Goal: Task Accomplishment & Management: Complete application form

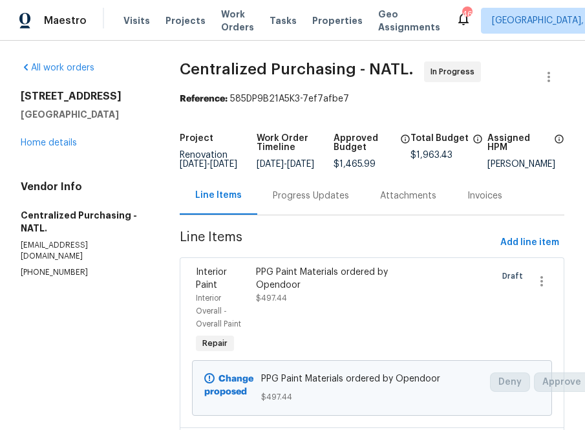
click at [167, 25] on span "Projects" at bounding box center [185, 20] width 40 height 13
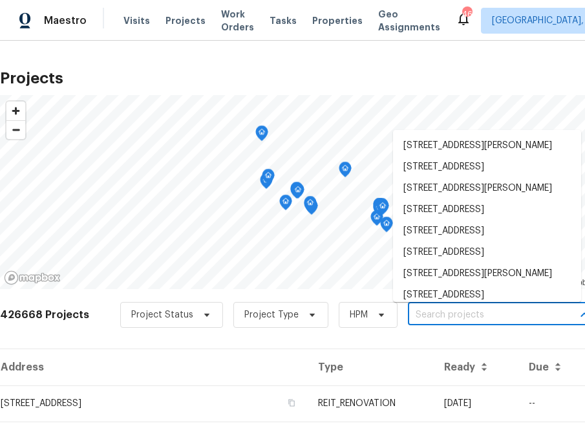
click at [417, 319] on input "text" at bounding box center [482, 315] width 148 height 20
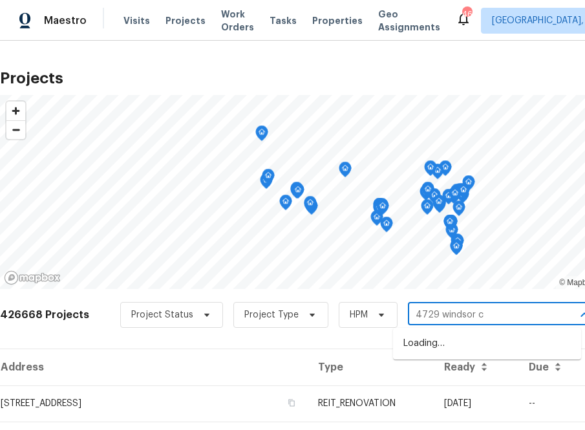
type input "4729 windsor ct"
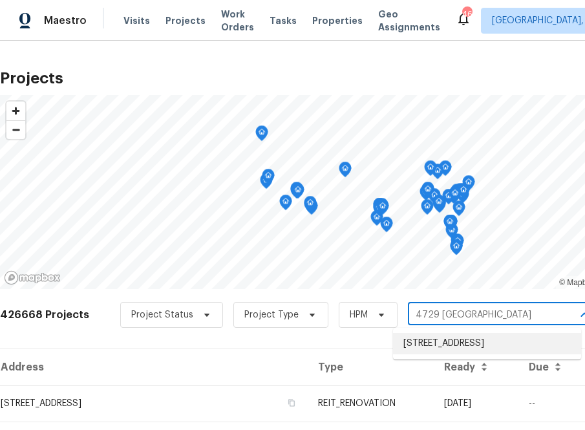
click at [452, 354] on li "[STREET_ADDRESS]" at bounding box center [487, 343] width 188 height 21
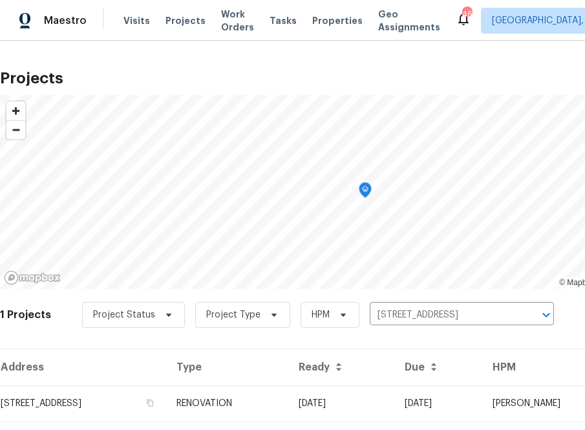
scroll to position [33, 0]
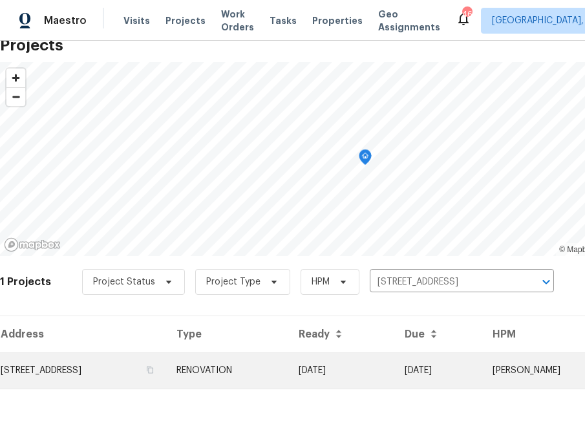
click at [161, 371] on td "[STREET_ADDRESS]" at bounding box center [83, 370] width 166 height 36
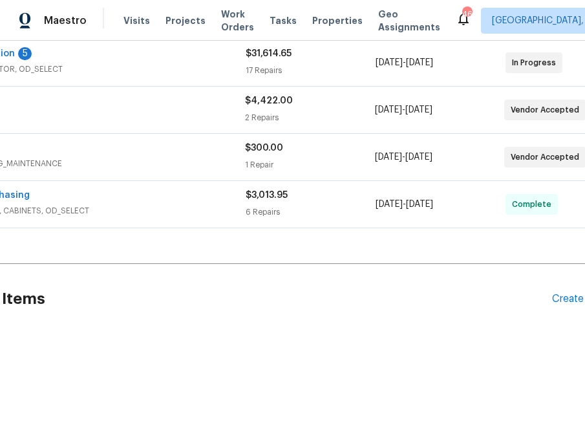
scroll to position [344, 145]
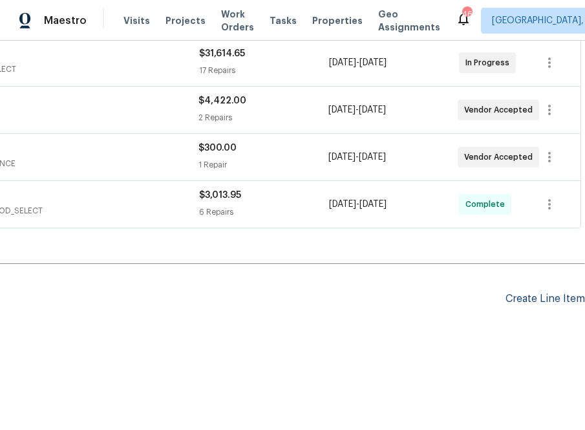
click at [545, 301] on div "Create Line Item" at bounding box center [544, 299] width 79 height 12
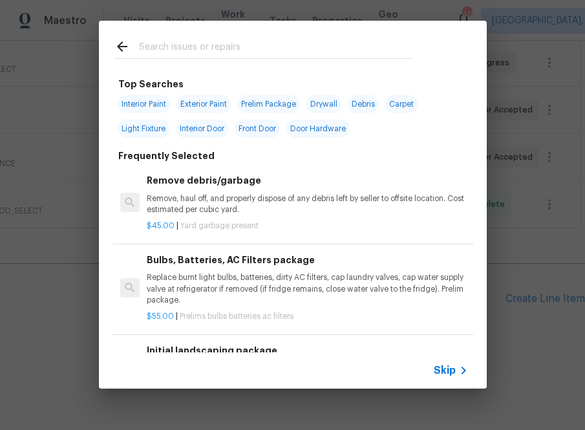
click at [447, 368] on span "Skip" at bounding box center [445, 370] width 22 height 13
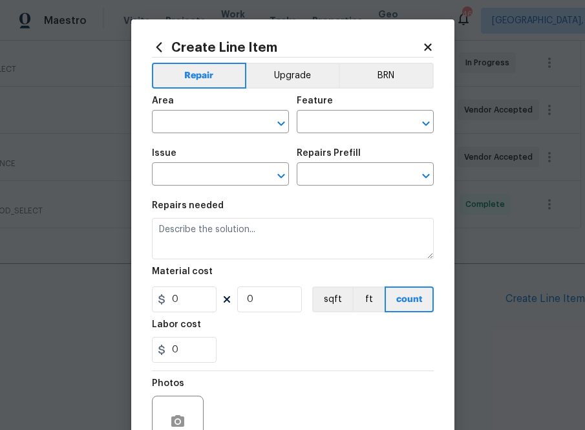
click at [155, 43] on icon at bounding box center [159, 47] width 14 height 14
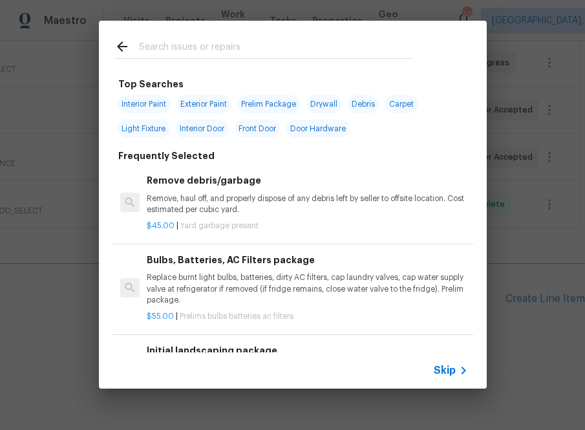
click at [180, 47] on input "text" at bounding box center [276, 48] width 274 height 19
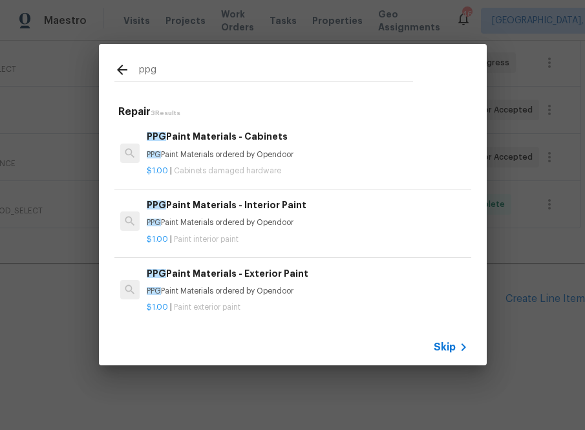
type input "ppg"
click at [183, 278] on h6 "PPG Paint Materials - Exterior Paint" at bounding box center [307, 273] width 320 height 14
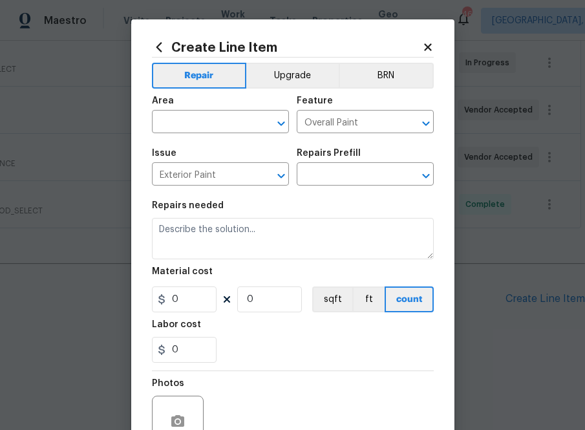
type textarea "PPG Paint Materials ordered by Opendoor"
type input "1"
type input "PPG Paint Materials - Exterior Paint $1.00"
type input "1"
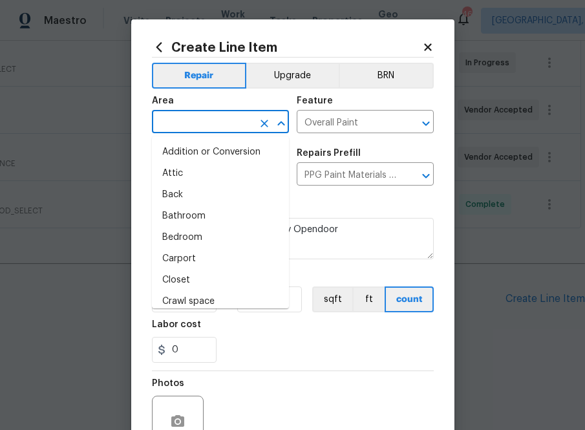
click at [229, 126] on input "text" at bounding box center [202, 123] width 101 height 20
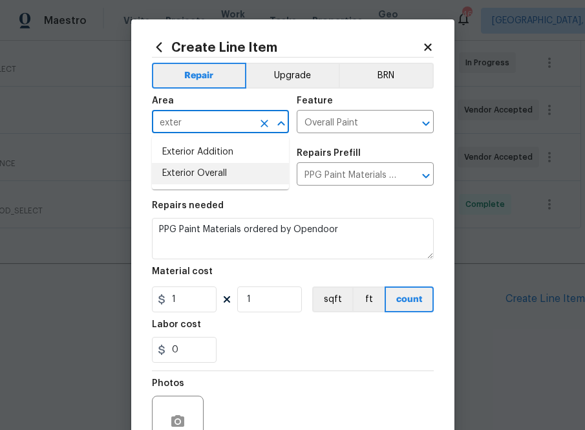
click at [226, 174] on li "Exterior Overall" at bounding box center [220, 173] width 137 height 21
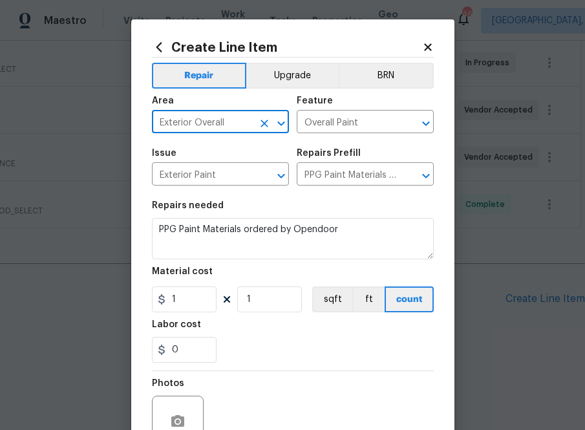
type input "Exterior Overall"
click at [174, 306] on input "1" at bounding box center [184, 299] width 65 height 26
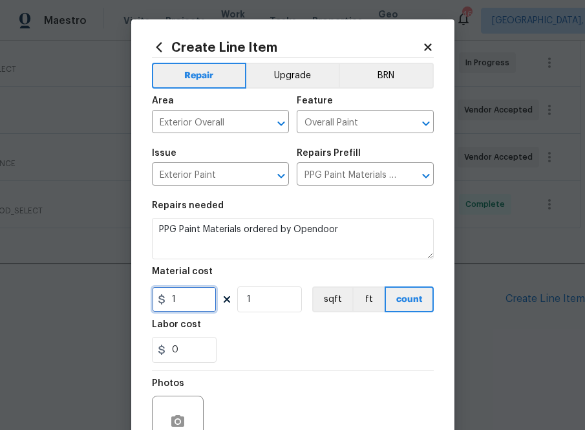
click at [174, 305] on input "1" at bounding box center [184, 299] width 65 height 26
paste input "text"
click at [195, 302] on input "1" at bounding box center [184, 299] width 65 height 26
paste input "91.08"
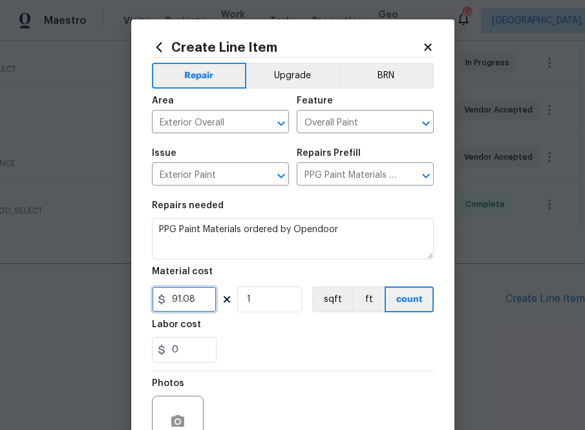
type input "91.08"
click at [259, 338] on div "0" at bounding box center [293, 350] width 282 height 26
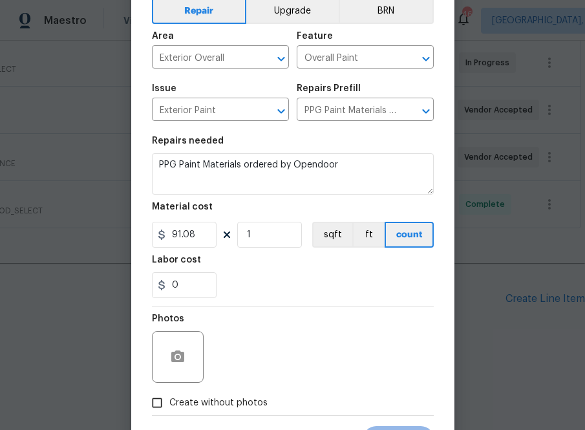
scroll to position [127, 0]
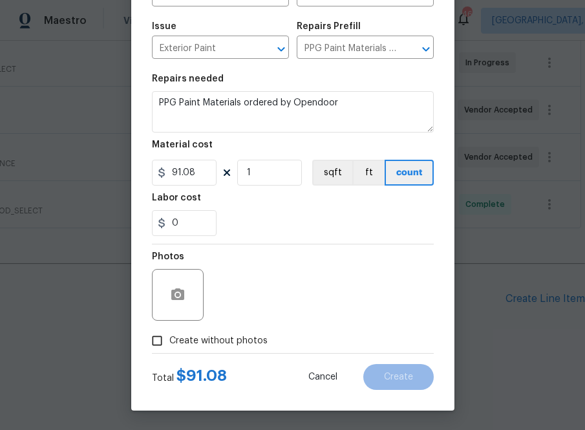
click at [236, 350] on label "Create without photos" at bounding box center [206, 340] width 123 height 25
click at [169, 350] on input "Create without photos" at bounding box center [157, 340] width 25 height 25
checkbox input "true"
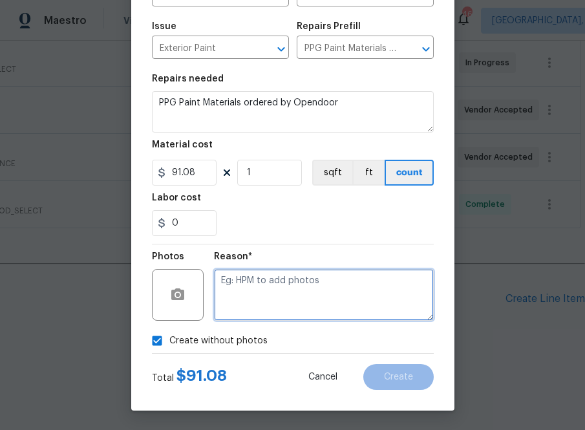
click at [275, 297] on textarea at bounding box center [324, 295] width 220 height 52
type textarea "na"
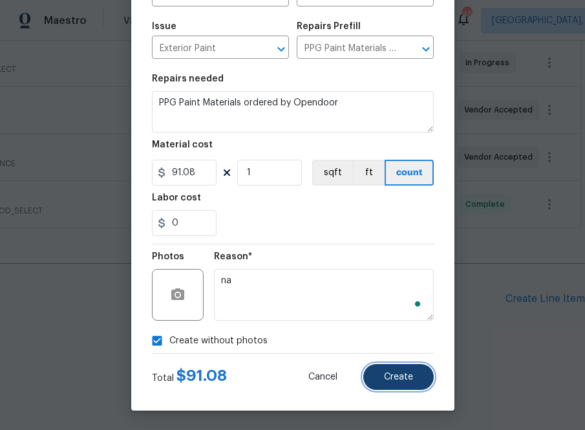
click at [375, 381] on button "Create" at bounding box center [398, 377] width 70 height 26
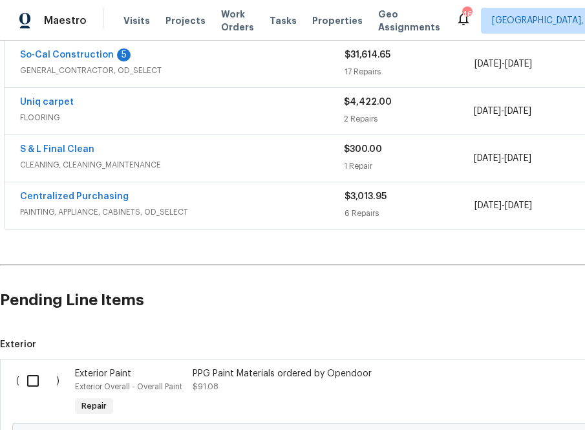
scroll to position [491, 0]
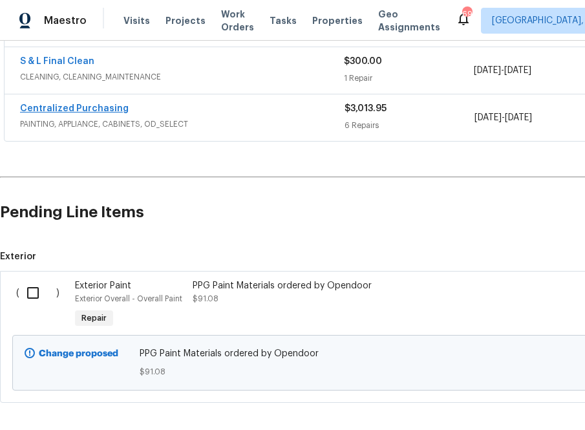
scroll to position [491, 0]
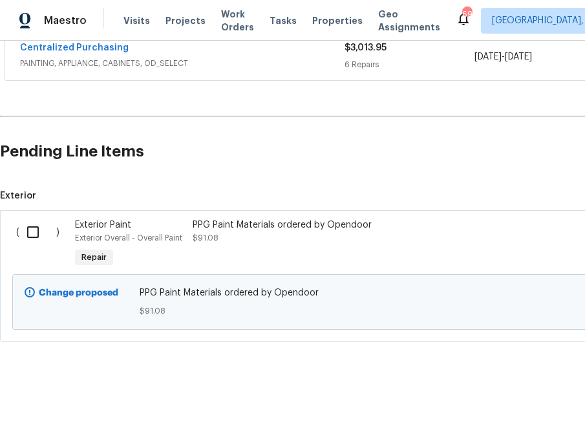
click at [37, 232] on input "checkbox" at bounding box center [37, 231] width 37 height 27
checkbox input "true"
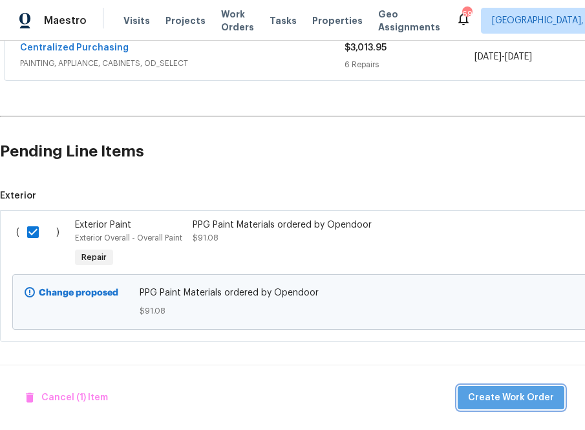
click at [527, 392] on span "Create Work Order" at bounding box center [511, 398] width 86 height 16
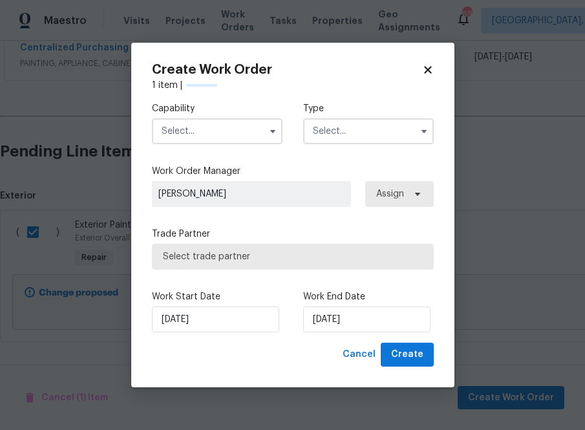
click at [241, 129] on input "text" at bounding box center [217, 131] width 131 height 26
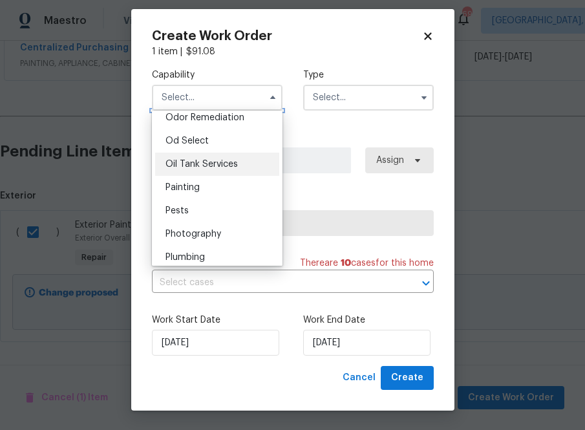
scroll to position [1023, 0]
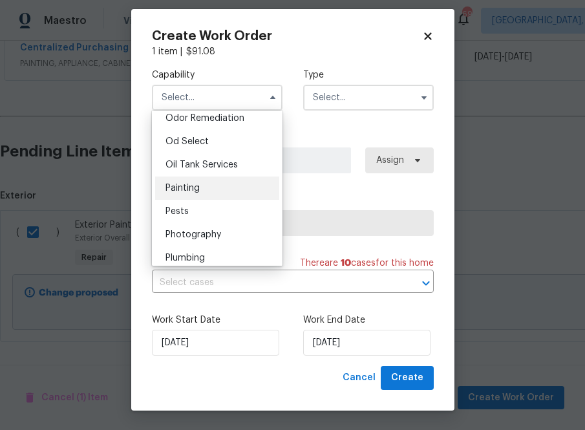
click at [236, 191] on div "Painting" at bounding box center [217, 187] width 124 height 23
type input "Painting"
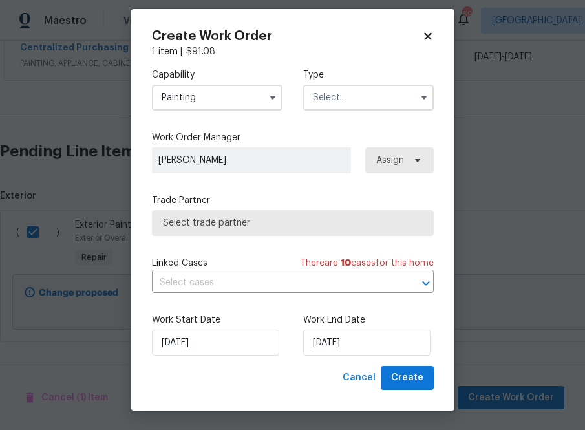
click at [360, 92] on input "text" at bounding box center [368, 98] width 131 height 26
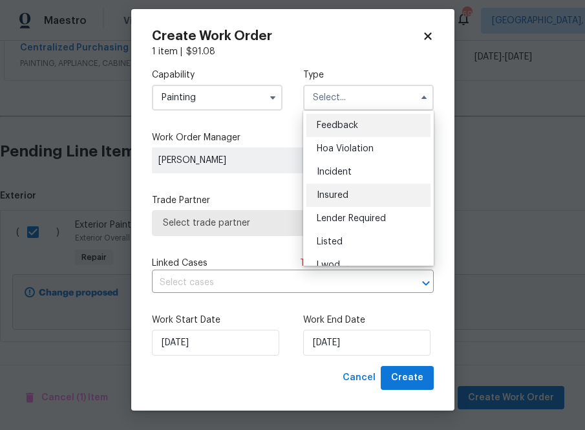
scroll to position [154, 0]
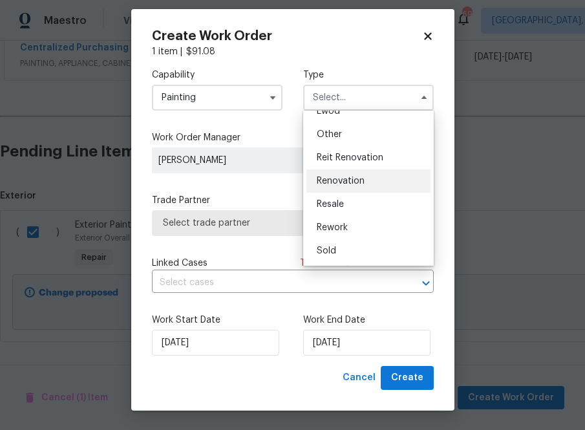
click at [348, 184] on span "Renovation" at bounding box center [341, 180] width 48 height 9
type input "Renovation"
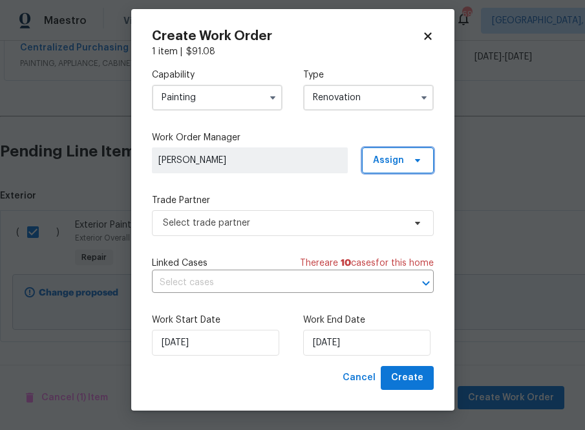
click at [378, 160] on span "Assign" at bounding box center [388, 160] width 31 height 13
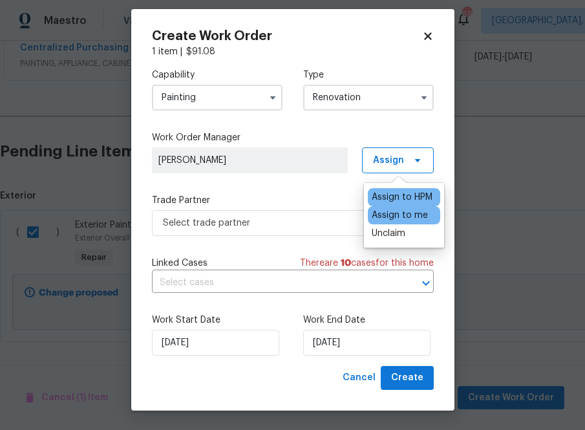
click at [374, 206] on div "Assign to me" at bounding box center [404, 215] width 72 height 18
click at [375, 215] on div "Assign to me" at bounding box center [400, 215] width 56 height 13
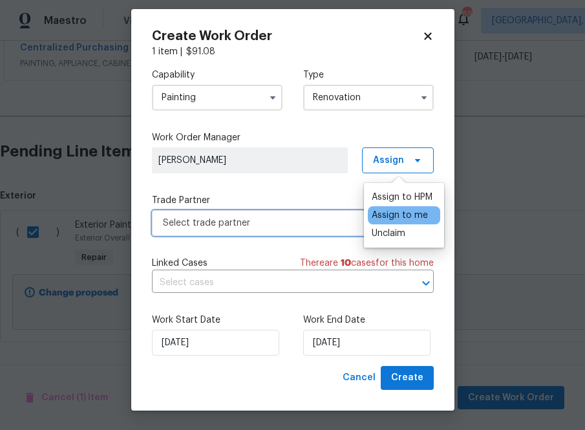
click at [305, 227] on span "Select trade partner" at bounding box center [283, 222] width 241 height 13
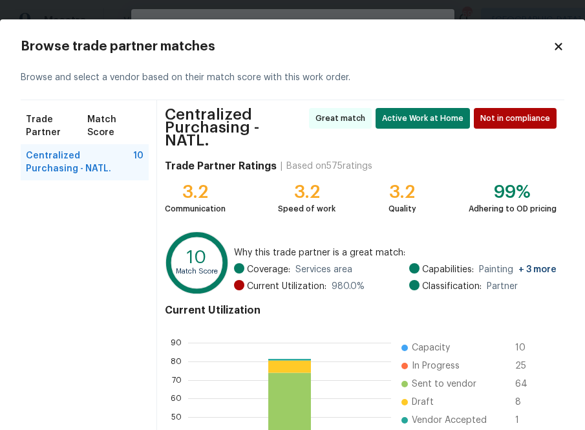
scroll to position [144, 0]
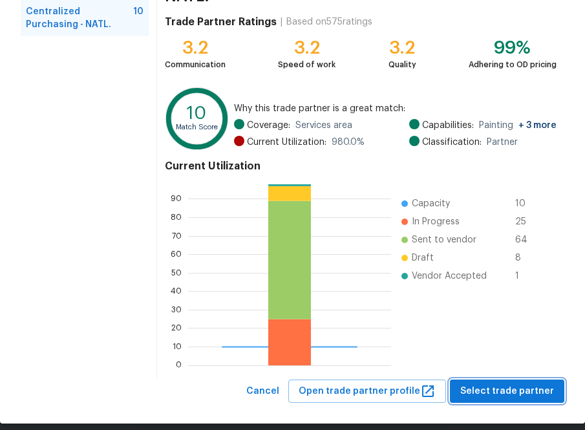
click at [506, 383] on span "Select trade partner" at bounding box center [507, 391] width 94 height 16
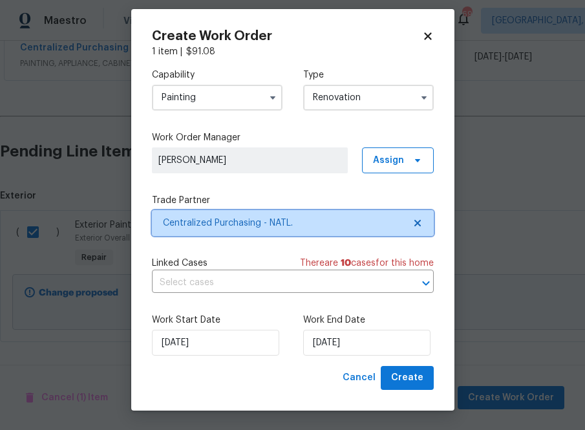
scroll to position [0, 0]
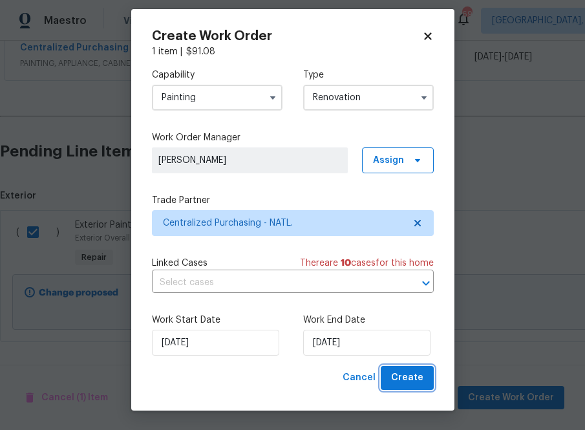
click at [417, 377] on span "Create" at bounding box center [407, 378] width 32 height 16
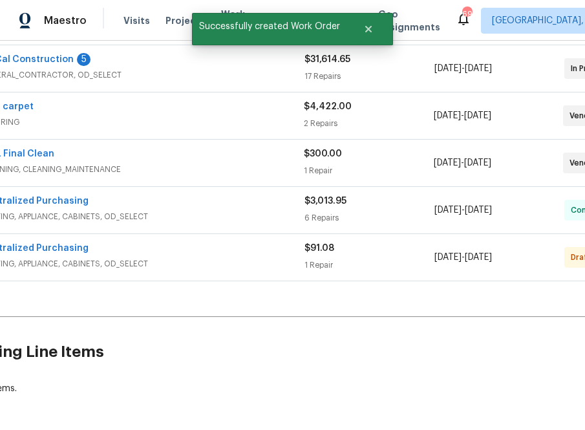
scroll to position [338, 0]
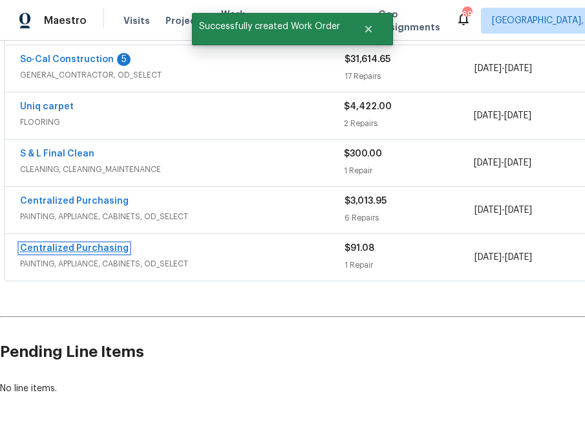
click at [105, 251] on link "Centralized Purchasing" at bounding box center [74, 248] width 109 height 9
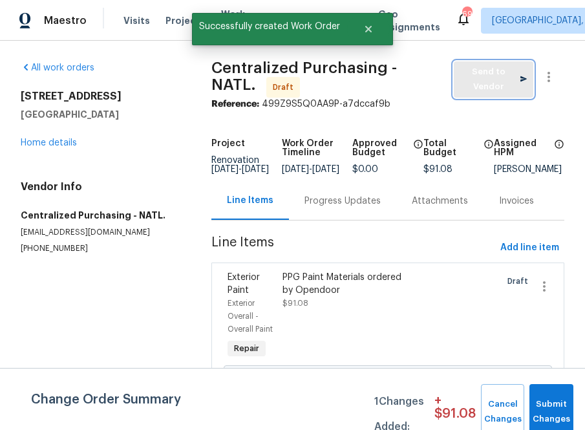
click at [491, 78] on span "Send to Vendor" at bounding box center [493, 80] width 67 height 30
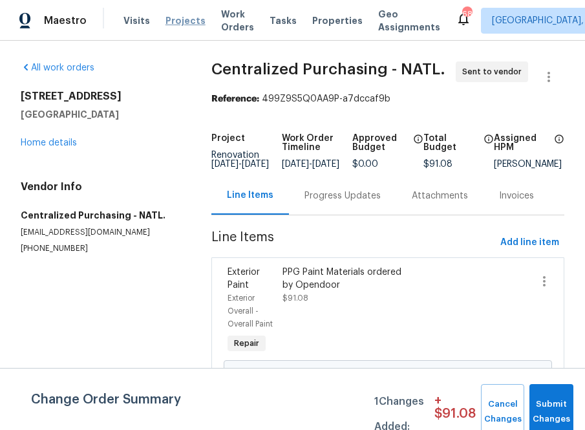
click at [176, 23] on span "Projects" at bounding box center [185, 20] width 40 height 13
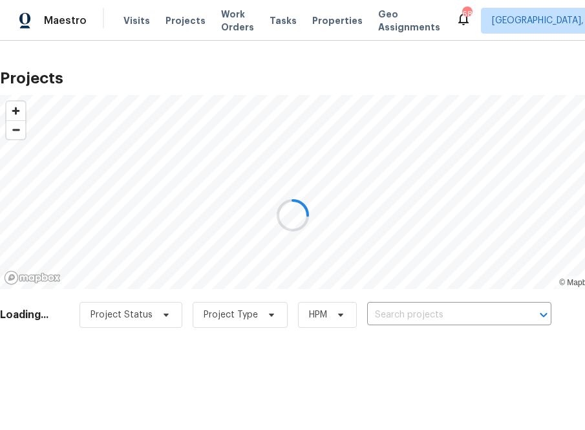
click at [438, 313] on div at bounding box center [292, 215] width 585 height 430
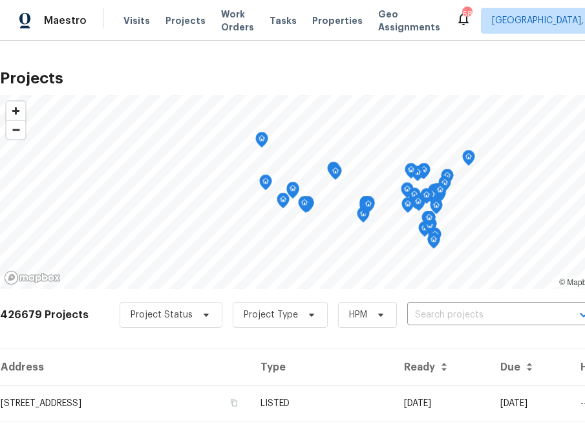
click at [435, 317] on input "text" at bounding box center [481, 315] width 148 height 20
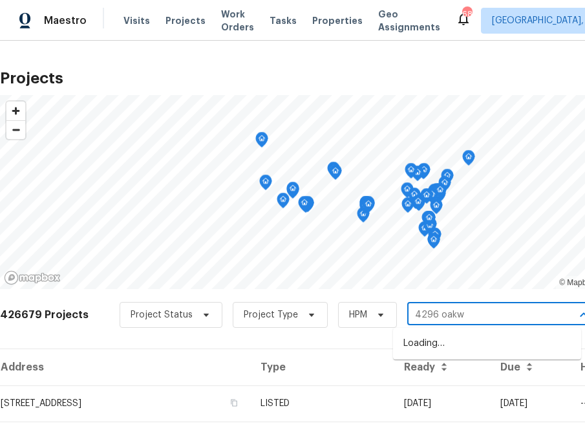
type input "4296 oakwi"
click at [439, 346] on li "[STREET_ADDRESS]" at bounding box center [487, 343] width 188 height 21
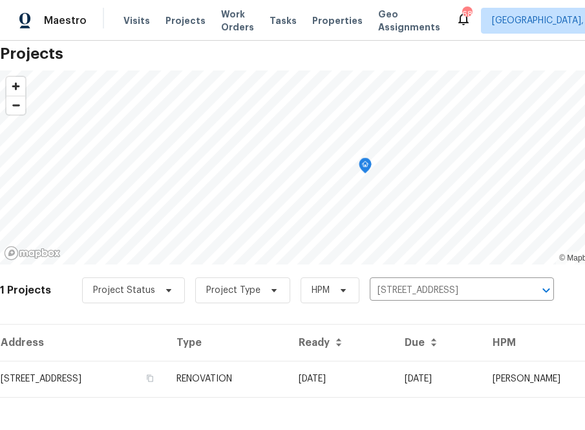
scroll to position [33, 0]
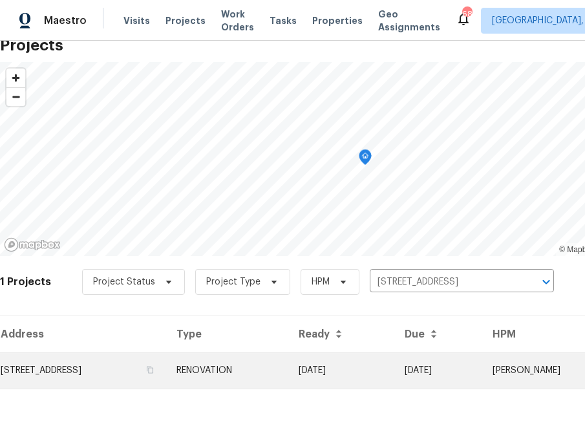
click at [156, 379] on td "[STREET_ADDRESS]" at bounding box center [83, 370] width 166 height 36
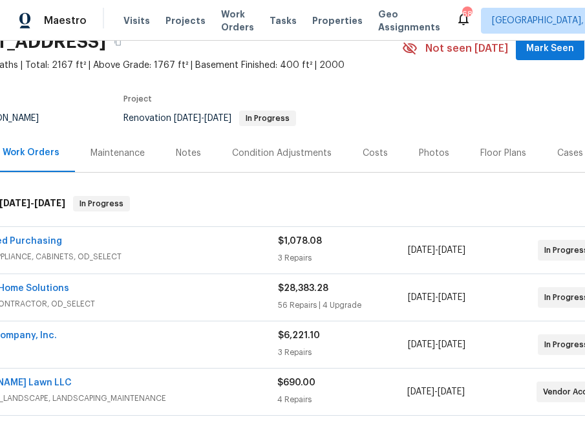
scroll to position [62, 0]
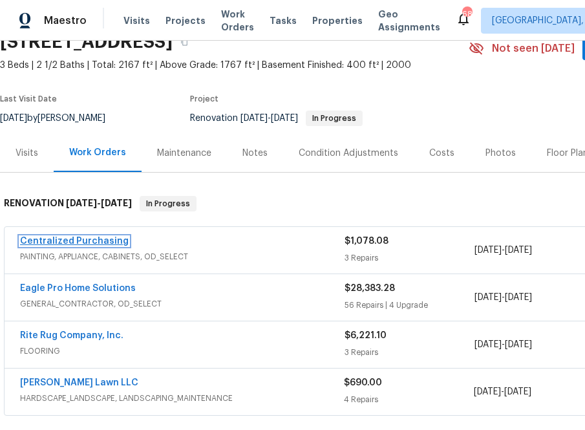
click at [95, 238] on link "Centralized Purchasing" at bounding box center [74, 240] width 109 height 9
